Goal: Use online tool/utility: Utilize a website feature to perform a specific function

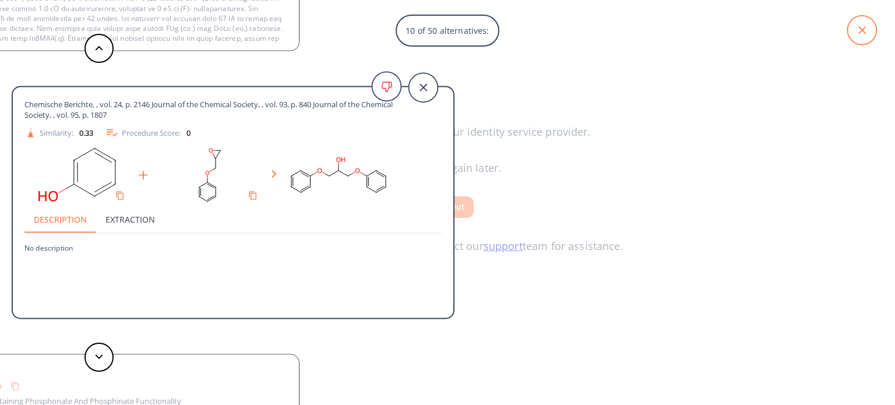
scroll to position [21, 0]
click at [865, 27] on icon at bounding box center [862, 30] width 8 height 8
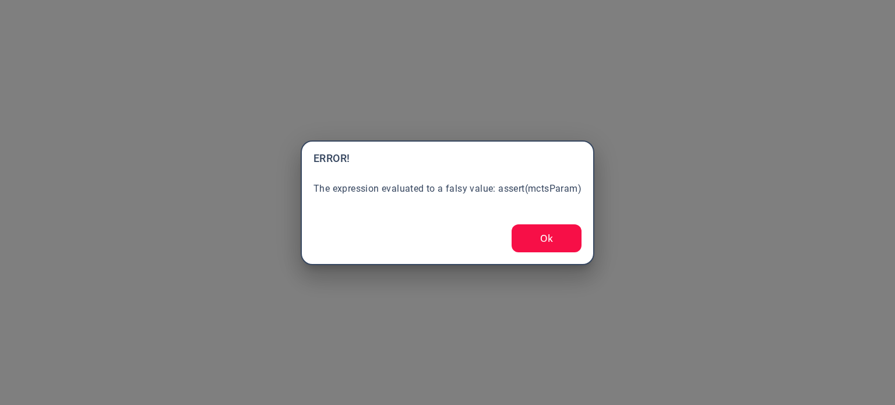
click at [537, 251] on button "Ok" at bounding box center [547, 238] width 70 height 28
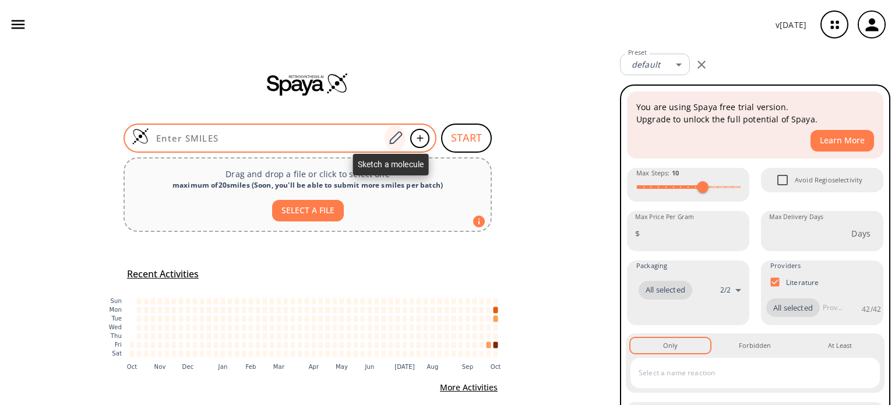
click at [390, 139] on icon at bounding box center [396, 138] width 16 height 15
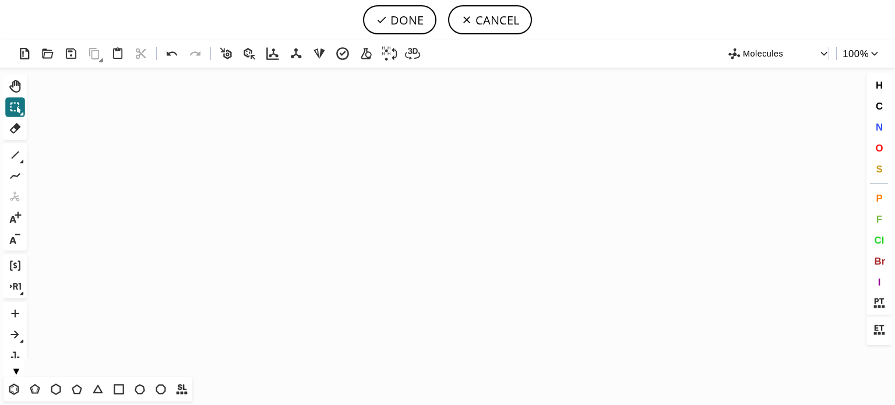
drag, startPoint x: 57, startPoint y: 386, endPoint x: 75, endPoint y: 348, distance: 42.3
click at [59, 377] on div "T T T T T T T T Shift+T" at bounding box center [97, 389] width 189 height 24
click at [305, 198] on icon "Created with [PERSON_NAME] 2.3.0" at bounding box center [447, 222] width 832 height 309
click at [310, 193] on icon "Created with [PERSON_NAME] 2.3.0" at bounding box center [447, 222] width 832 height 309
click at [57, 386] on icon at bounding box center [55, 389] width 15 height 15
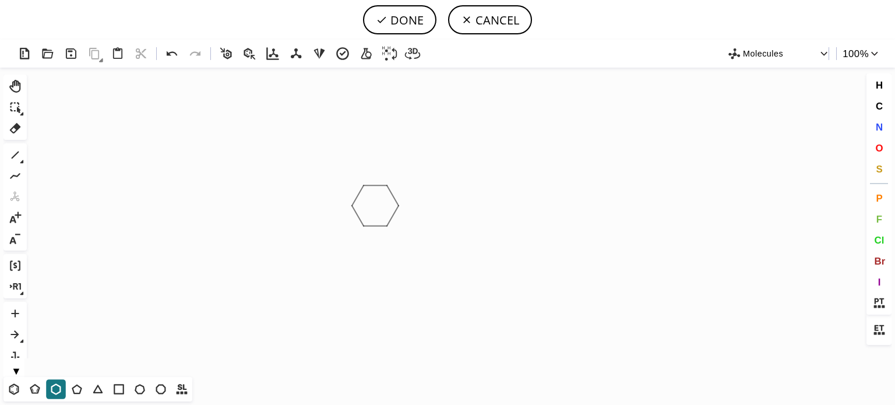
click at [375, 205] on icon "Created with [PERSON_NAME] 2.3.0" at bounding box center [447, 222] width 832 height 309
click at [168, 55] on icon at bounding box center [172, 53] width 10 height 5
click at [392, 185] on icon "Created with [PERSON_NAME] 2.3.0" at bounding box center [447, 222] width 832 height 309
drag, startPoint x: 77, startPoint y: 388, endPoint x: 161, endPoint y: 329, distance: 102.2
click at [89, 375] on div "Created with [PERSON_NAME] 2.3.0 Molecules 100 % Ctrl+Alt+H Shift+Tab Del 1 Alt…" at bounding box center [447, 222] width 895 height 365
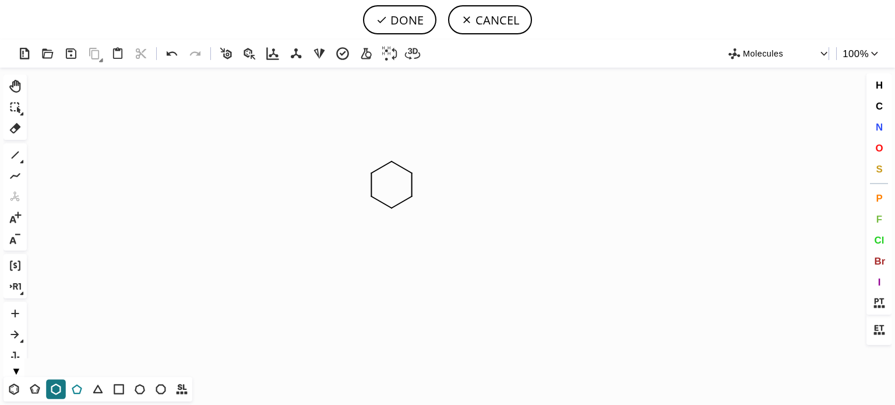
click at [77, 393] on icon at bounding box center [77, 390] width 10 height 10
click at [11, 155] on icon at bounding box center [15, 154] width 15 height 15
drag, startPoint x: 875, startPoint y: 123, endPoint x: 587, endPoint y: 120, distance: 287.9
click at [874, 122] on button "N" at bounding box center [880, 127] width 20 height 20
click at [349, 171] on tspan "N" at bounding box center [349, 171] width 6 height 9
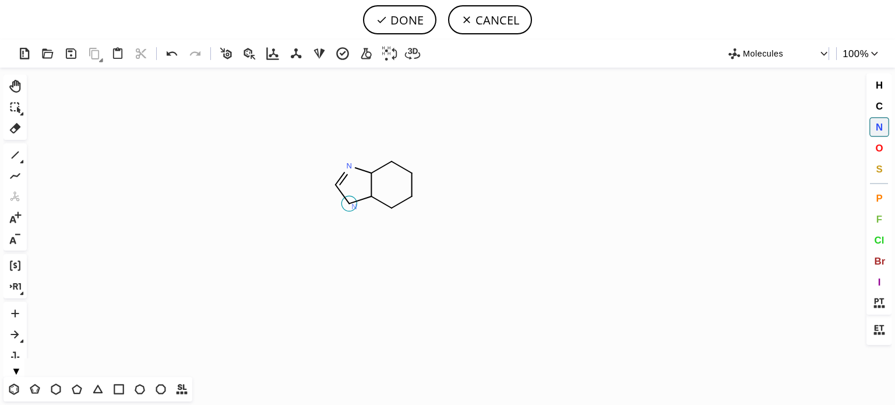
click at [354, 206] on tspan "N" at bounding box center [354, 206] width 6 height 9
click at [16, 153] on icon at bounding box center [15, 154] width 15 height 15
click at [878, 149] on span "O" at bounding box center [879, 147] width 8 height 11
click at [392, 143] on tspan "O" at bounding box center [392, 143] width 6 height 9
click at [878, 123] on span "N" at bounding box center [878, 126] width 7 height 11
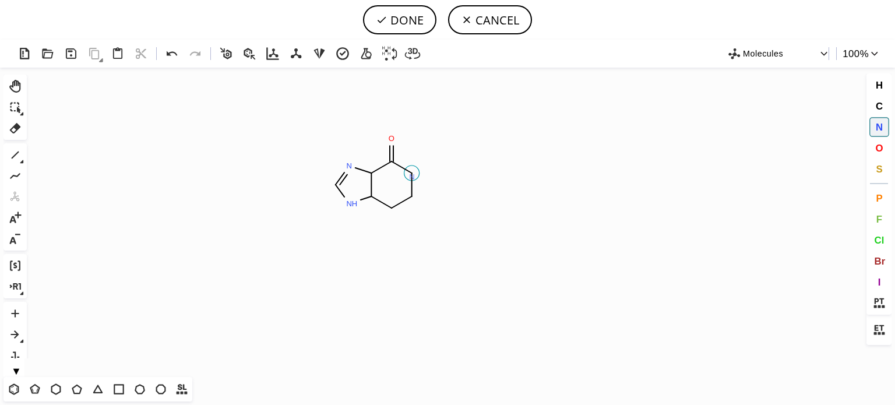
click at [412, 177] on tspan "N" at bounding box center [412, 177] width 6 height 9
click at [396, 210] on tspan "N" at bounding box center [396, 210] width 6 height 9
click at [15, 154] on icon at bounding box center [16, 156] width 8 height 8
click at [18, 153] on icon at bounding box center [15, 154] width 15 height 15
click at [16, 153] on icon at bounding box center [16, 156] width 8 height 8
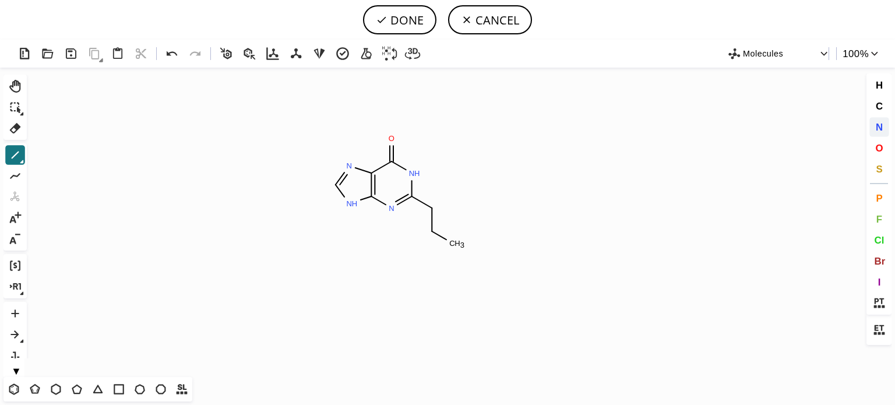
click at [881, 129] on span "N" at bounding box center [878, 126] width 7 height 11
click at [434, 212] on tspan "N" at bounding box center [434, 211] width 6 height 9
drag, startPoint x: 876, startPoint y: 129, endPoint x: 840, endPoint y: 126, distance: 36.2
click at [876, 128] on span "N" at bounding box center [878, 126] width 7 height 11
click at [456, 244] on tspan "N" at bounding box center [456, 244] width 6 height 9
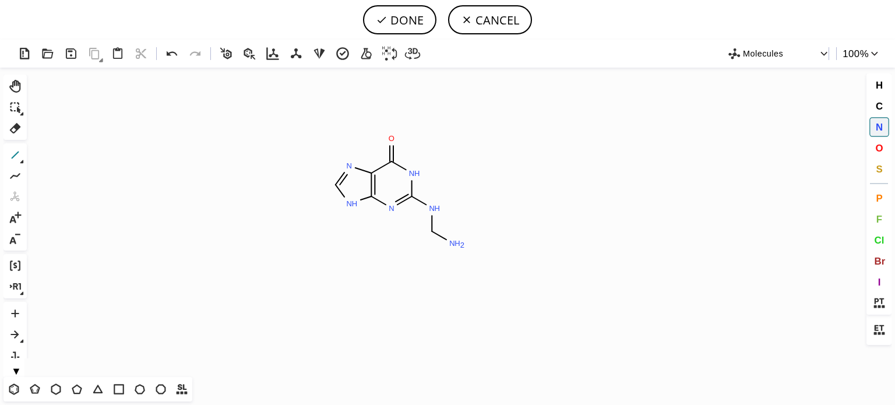
click at [15, 156] on icon at bounding box center [16, 156] width 8 height 8
click at [13, 392] on icon at bounding box center [14, 389] width 6 height 7
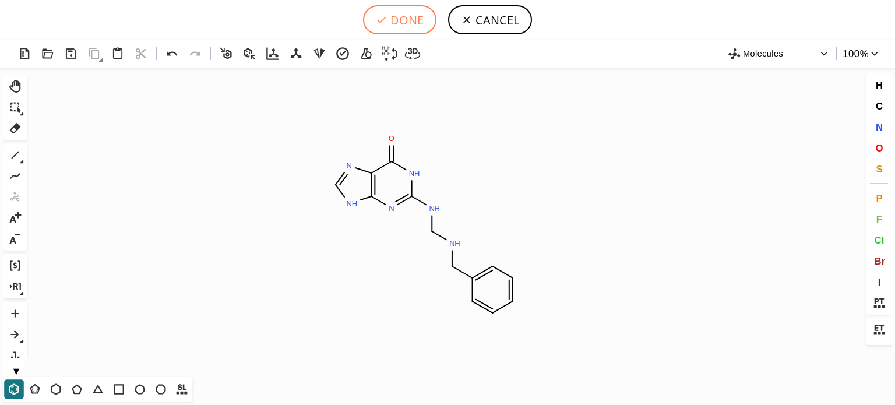
click at [397, 24] on button "DONE" at bounding box center [399, 19] width 73 height 29
type input "C12N=CNC=1N=C(NCNCC1C=CC=CC=1)NC2=O"
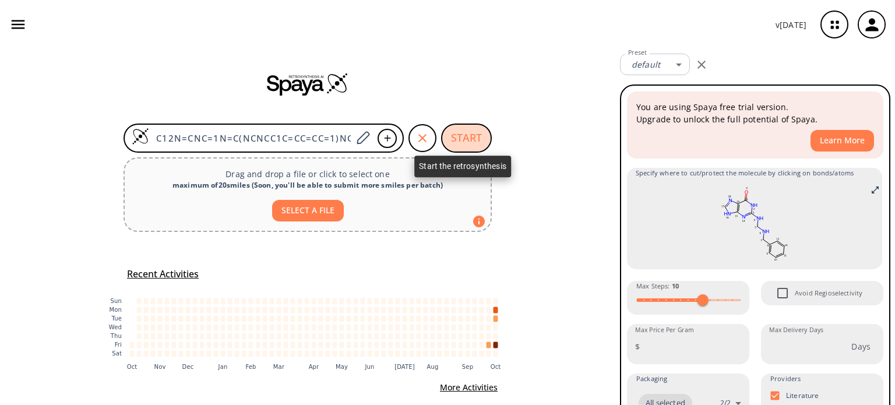
click at [467, 142] on button "START" at bounding box center [466, 138] width 51 height 29
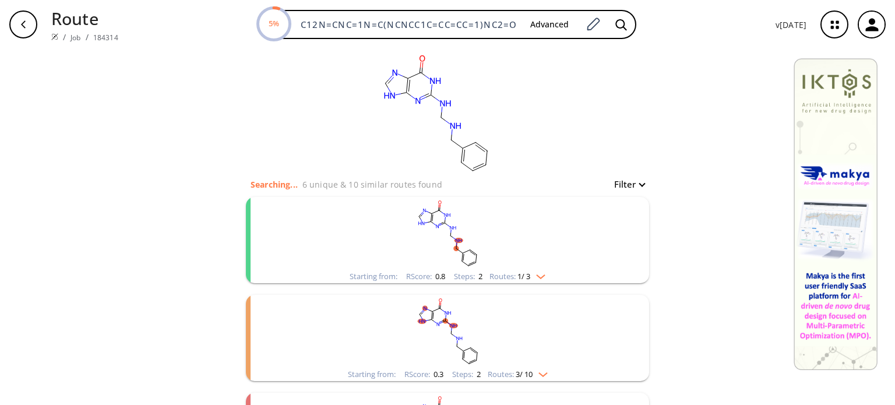
click at [544, 280] on div "Routes: 1 / 3" at bounding box center [518, 277] width 56 height 8
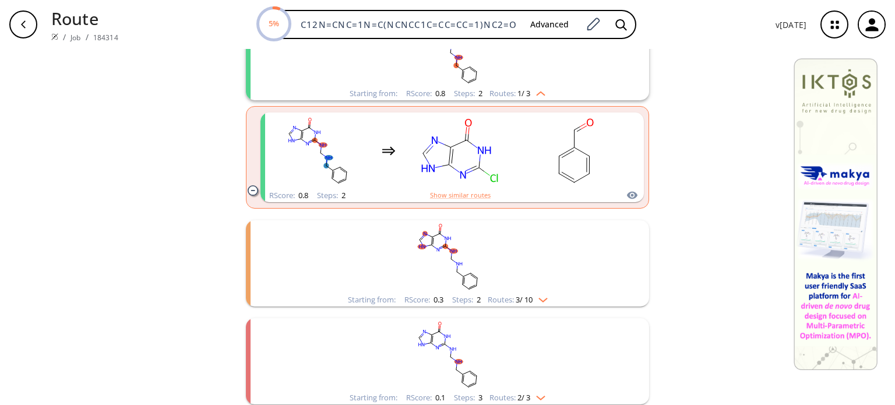
scroll to position [247, 0]
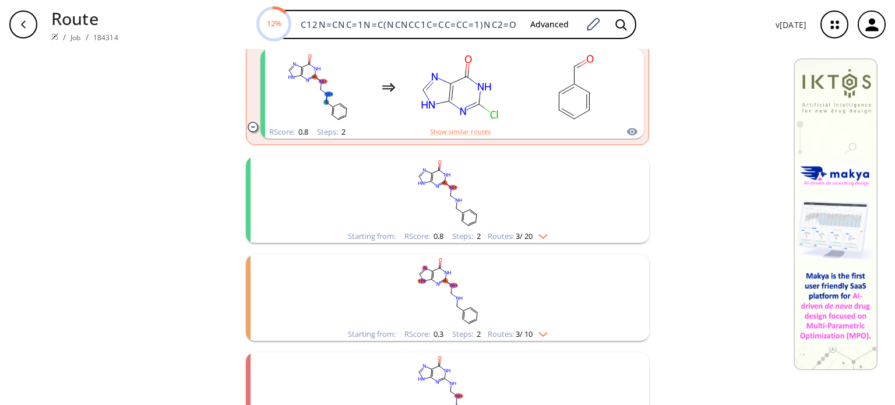
click at [538, 335] on img "clusters" at bounding box center [540, 332] width 15 height 9
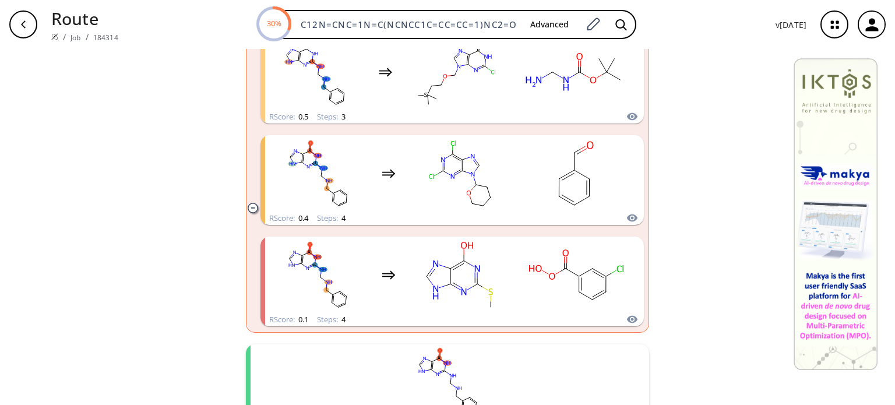
scroll to position [286, 0]
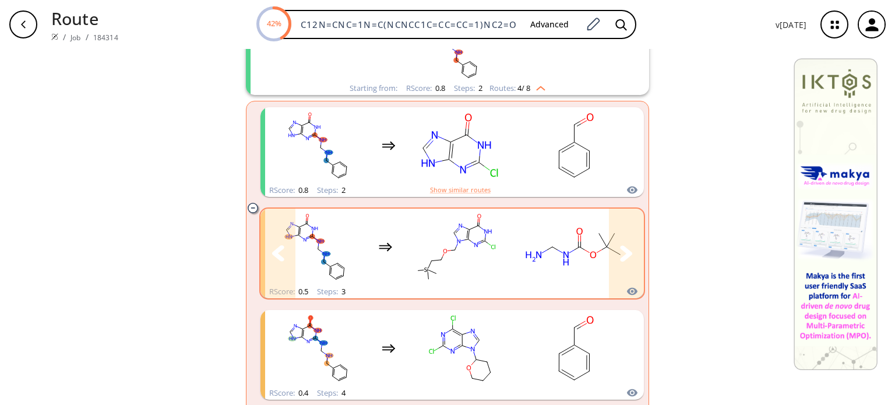
click at [531, 255] on rect "clusters" at bounding box center [573, 246] width 105 height 73
